Goal: Check status

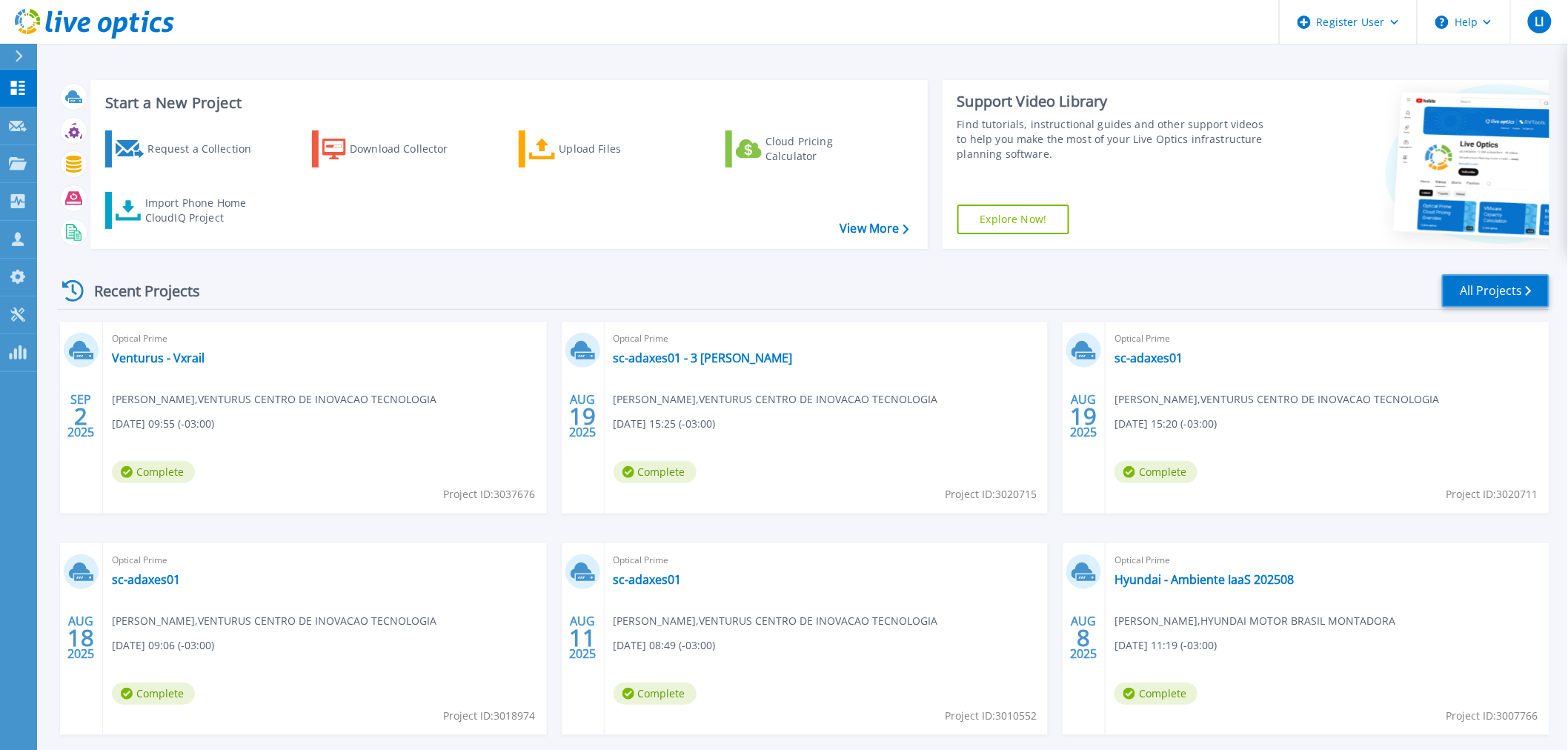
click at [1489, 289] on link "All Projects" at bounding box center [1496, 290] width 108 height 33
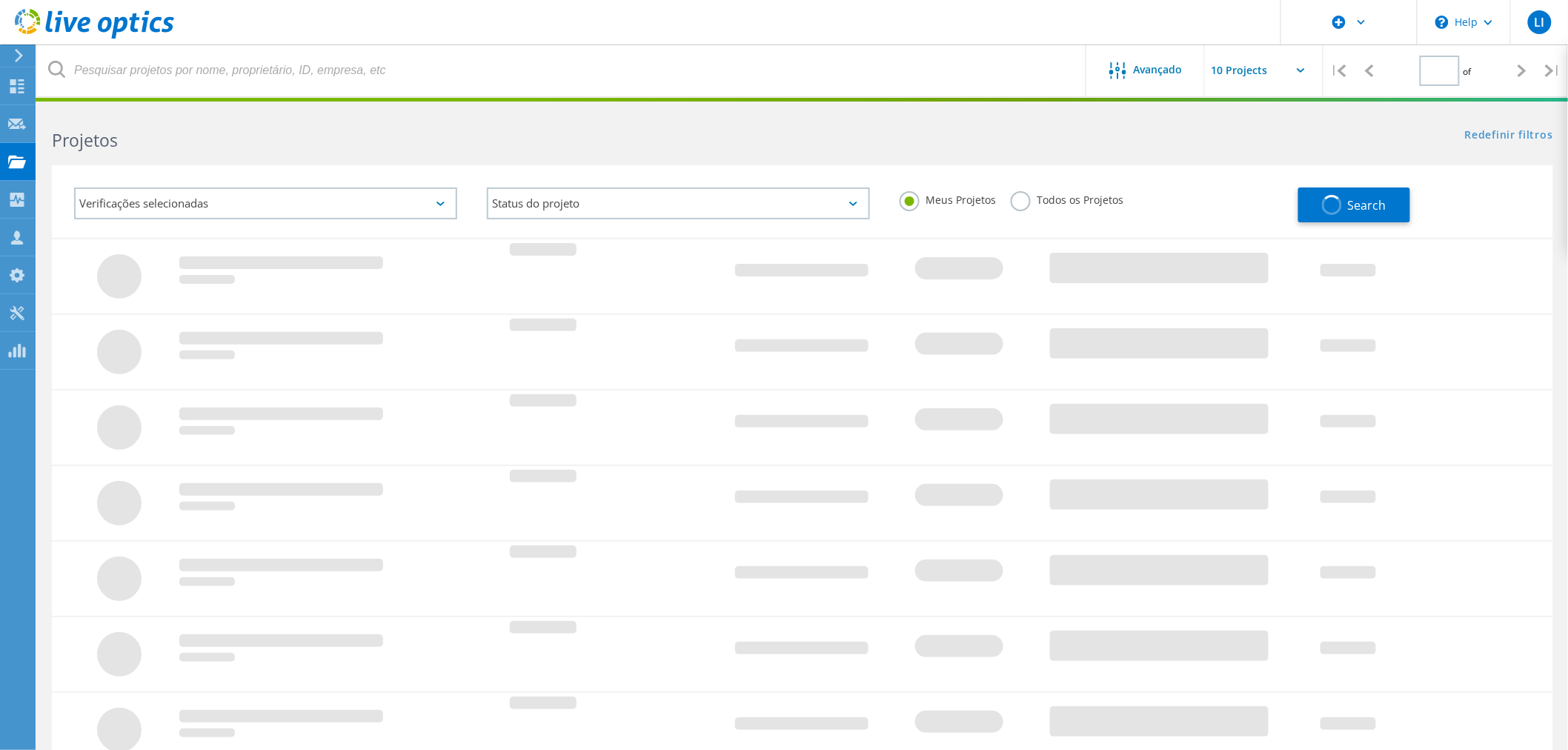
type input "1"
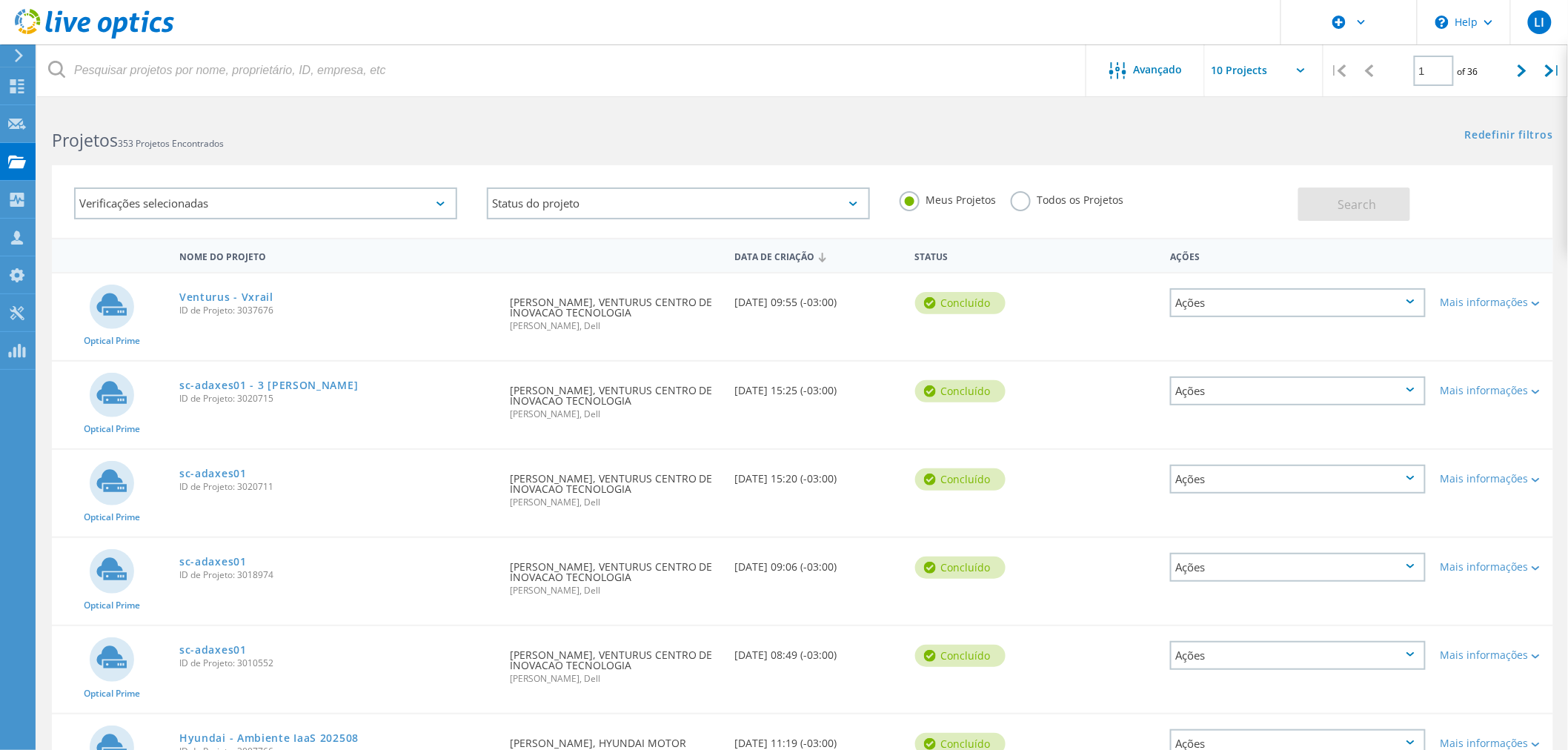
click at [1305, 73] on input "text" at bounding box center [1278, 71] width 148 height 52
click at [1272, 184] on div "Show 40 Projects" at bounding box center [1280, 182] width 147 height 24
type input "Show 40 Projects"
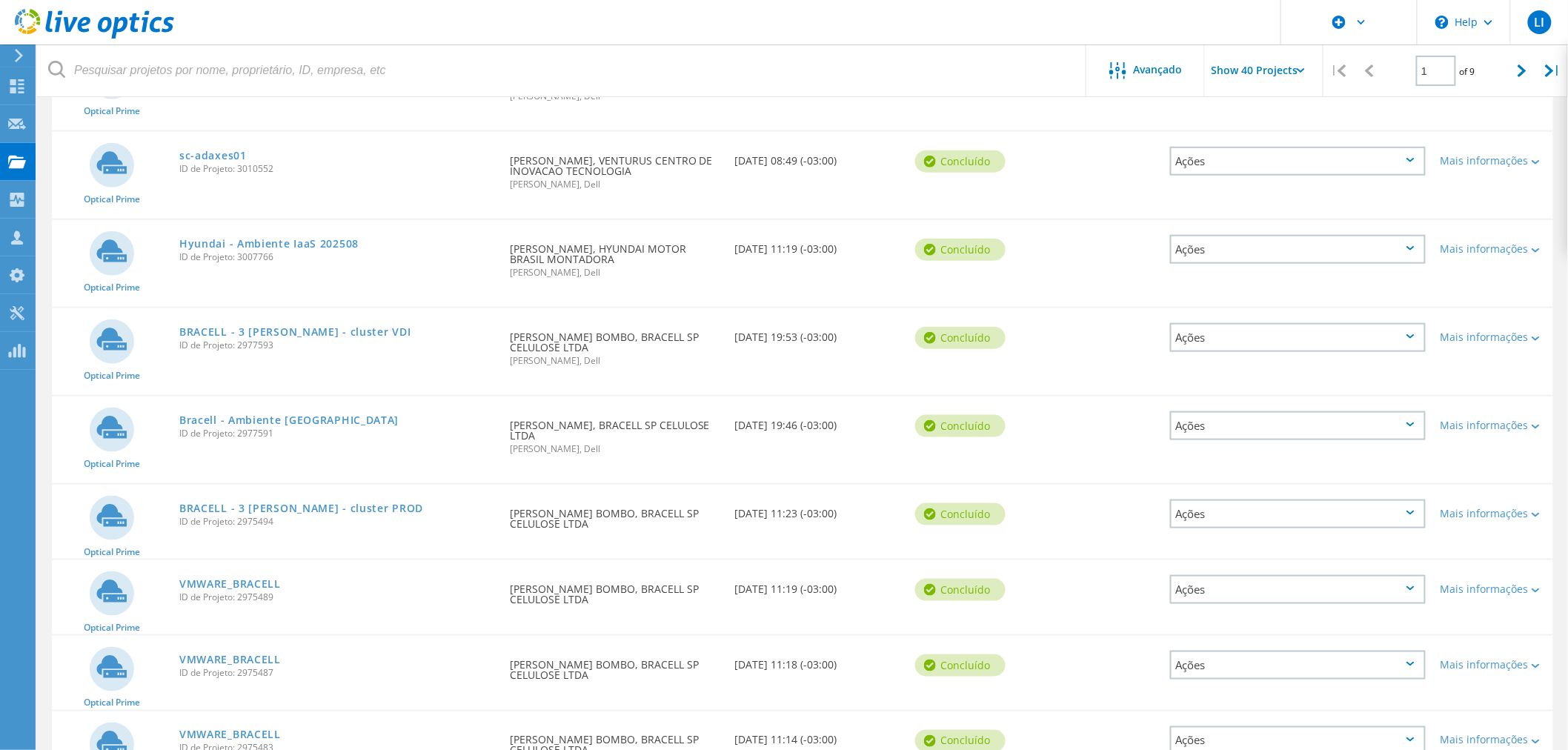
scroll to position [494, 0]
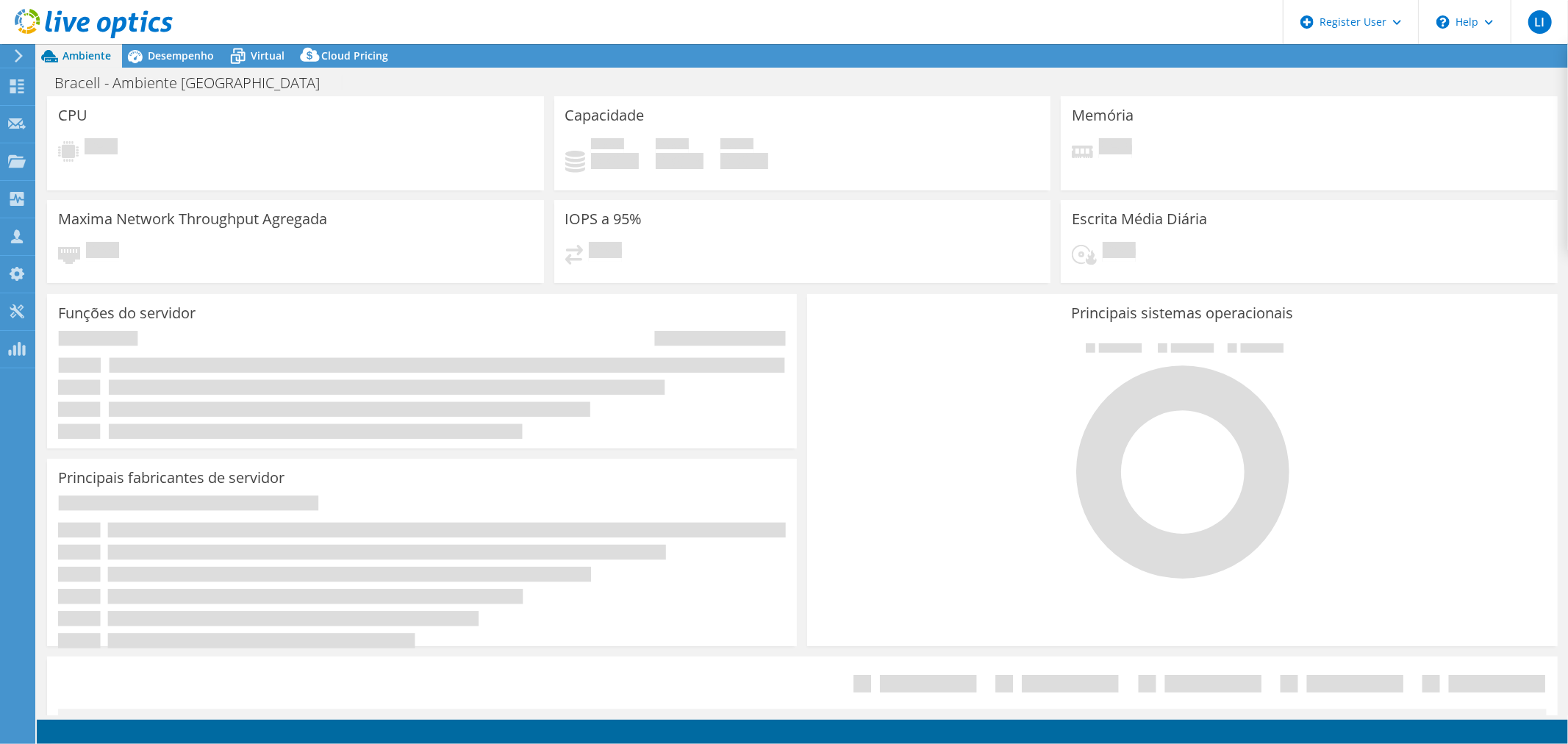
select select "SouthAmerica"
select select "USD"
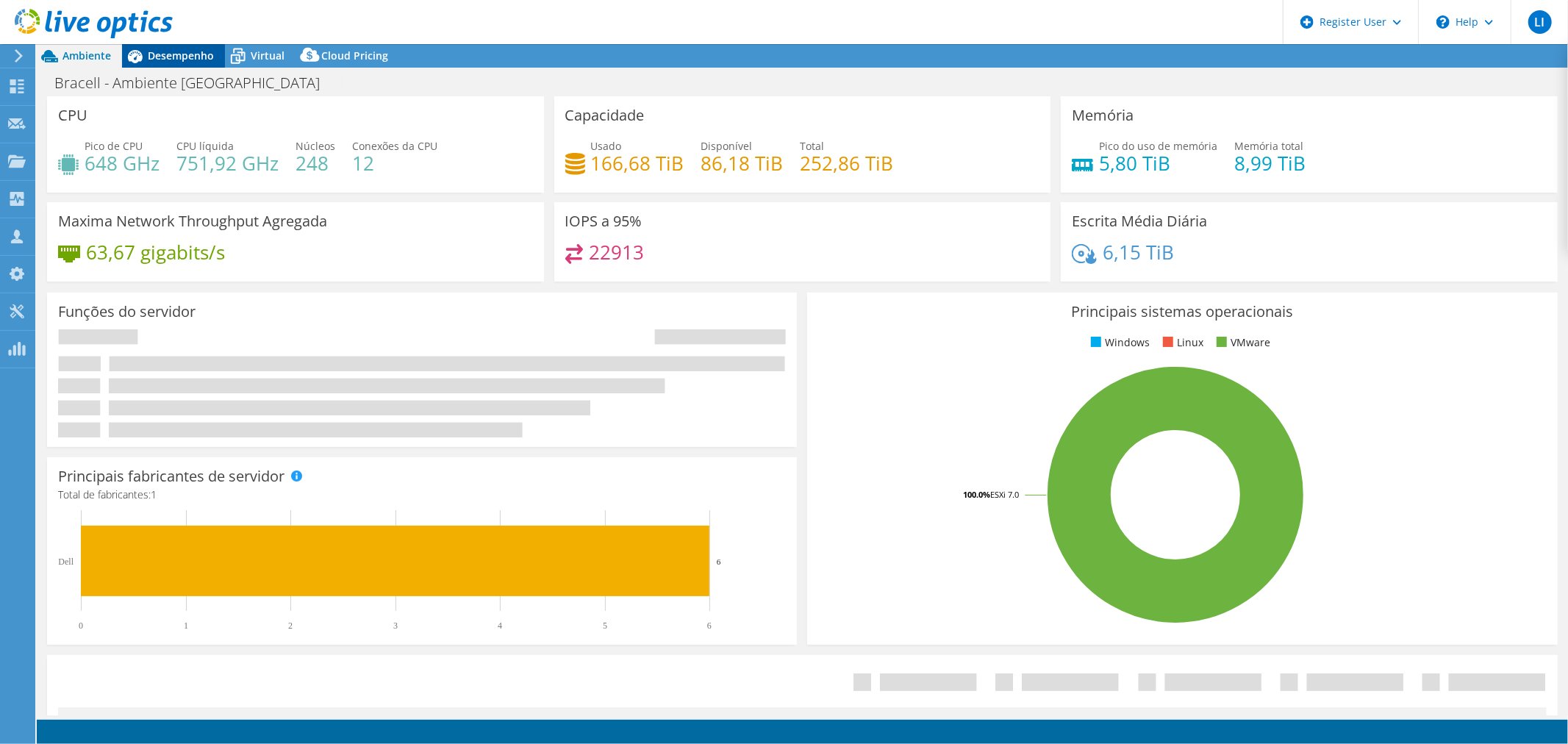
click at [167, 59] on span "Desempenho" at bounding box center [181, 56] width 66 height 14
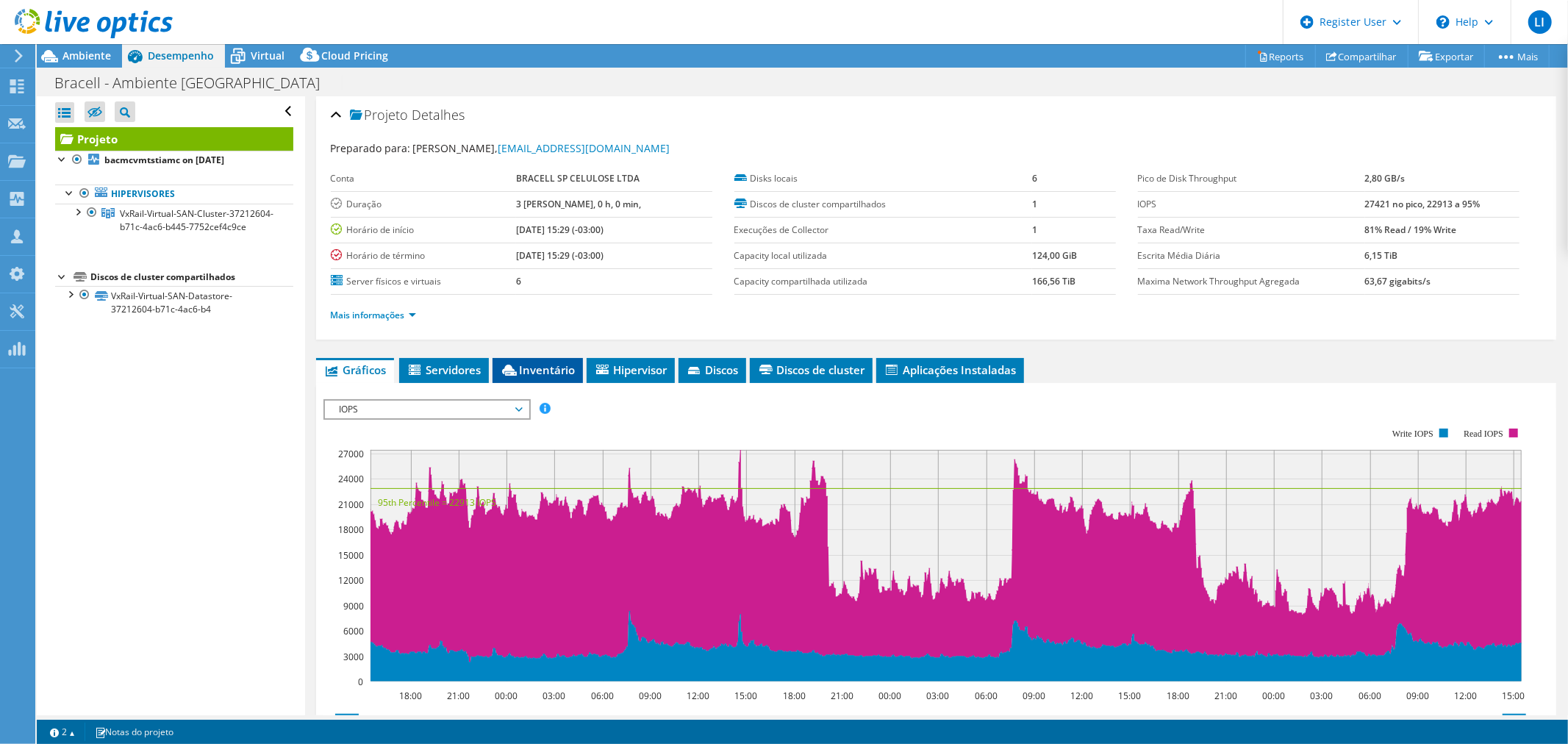
click at [515, 363] on span "Inventário" at bounding box center [537, 370] width 76 height 15
